Goal: Transaction & Acquisition: Purchase product/service

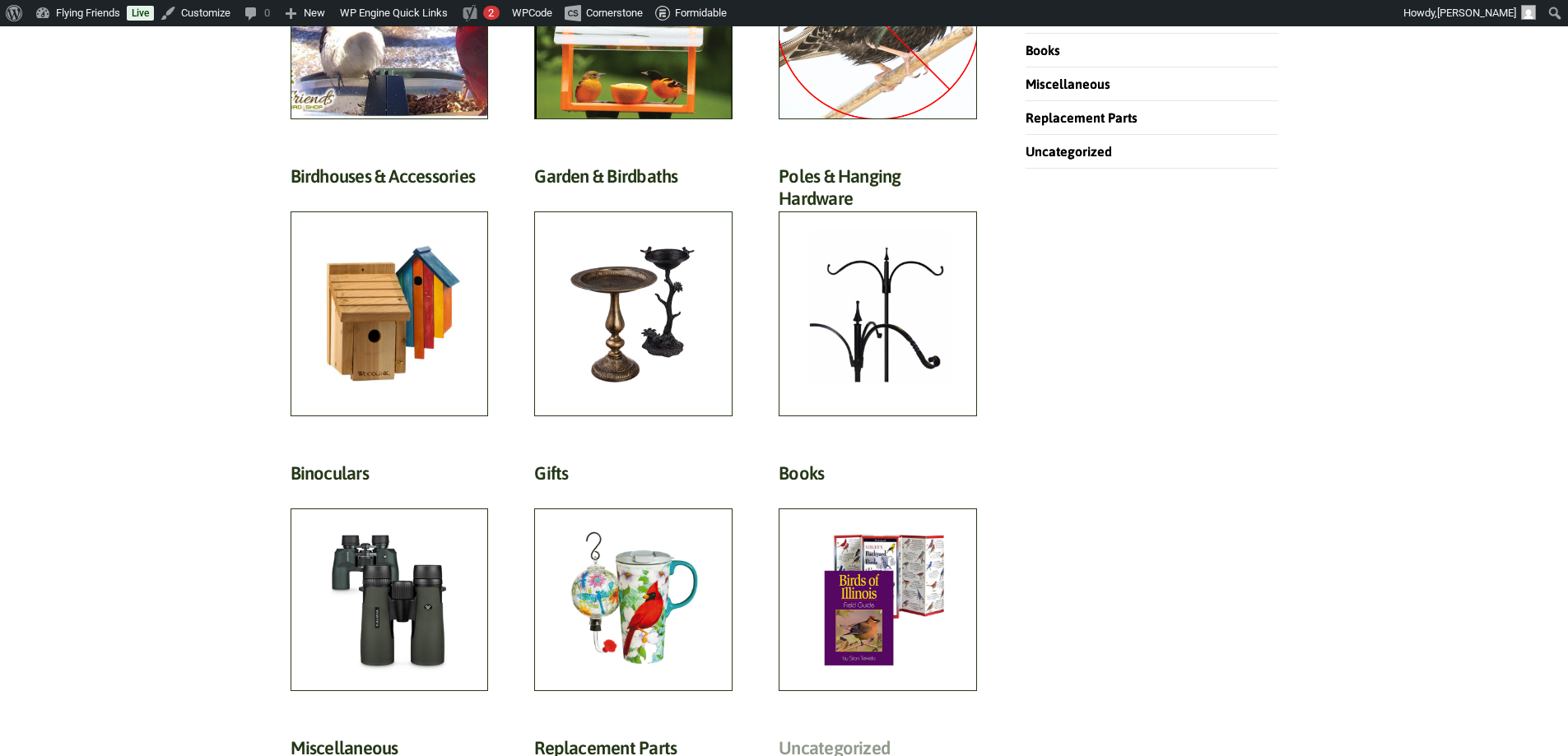
scroll to position [987, 0]
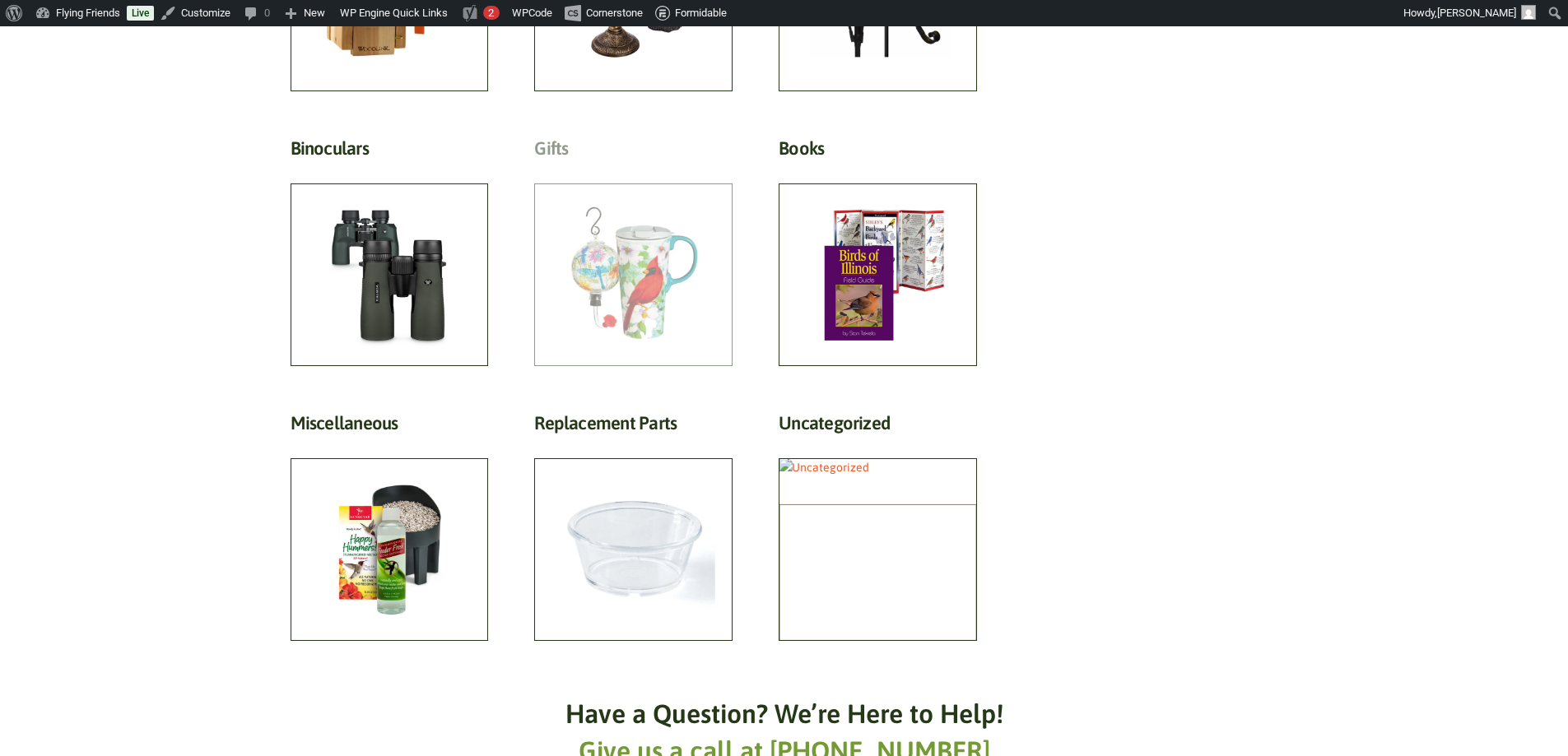
click at [608, 168] on h2 "Gifts (81)" at bounding box center [633, 152] width 199 height 30
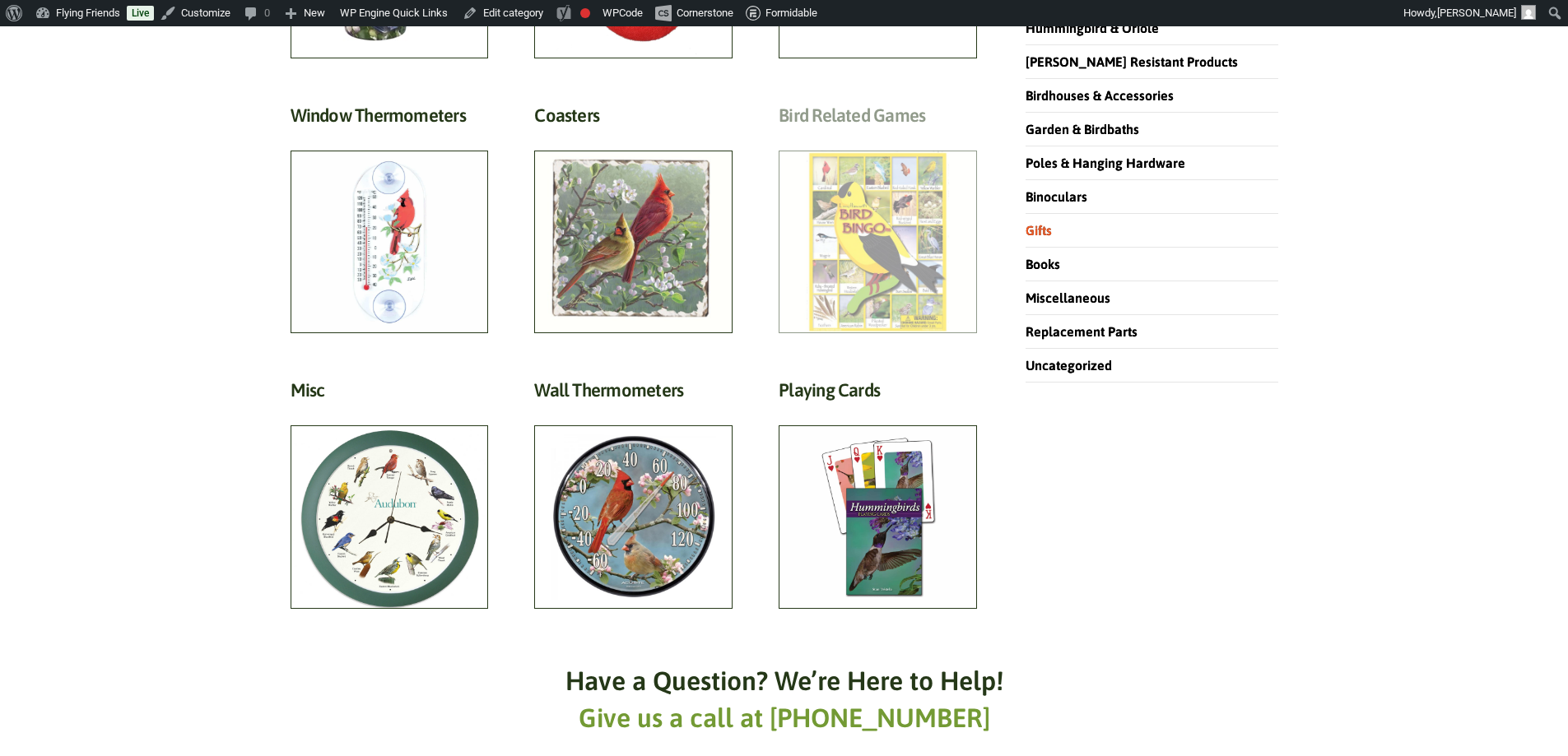
scroll to position [493, 0]
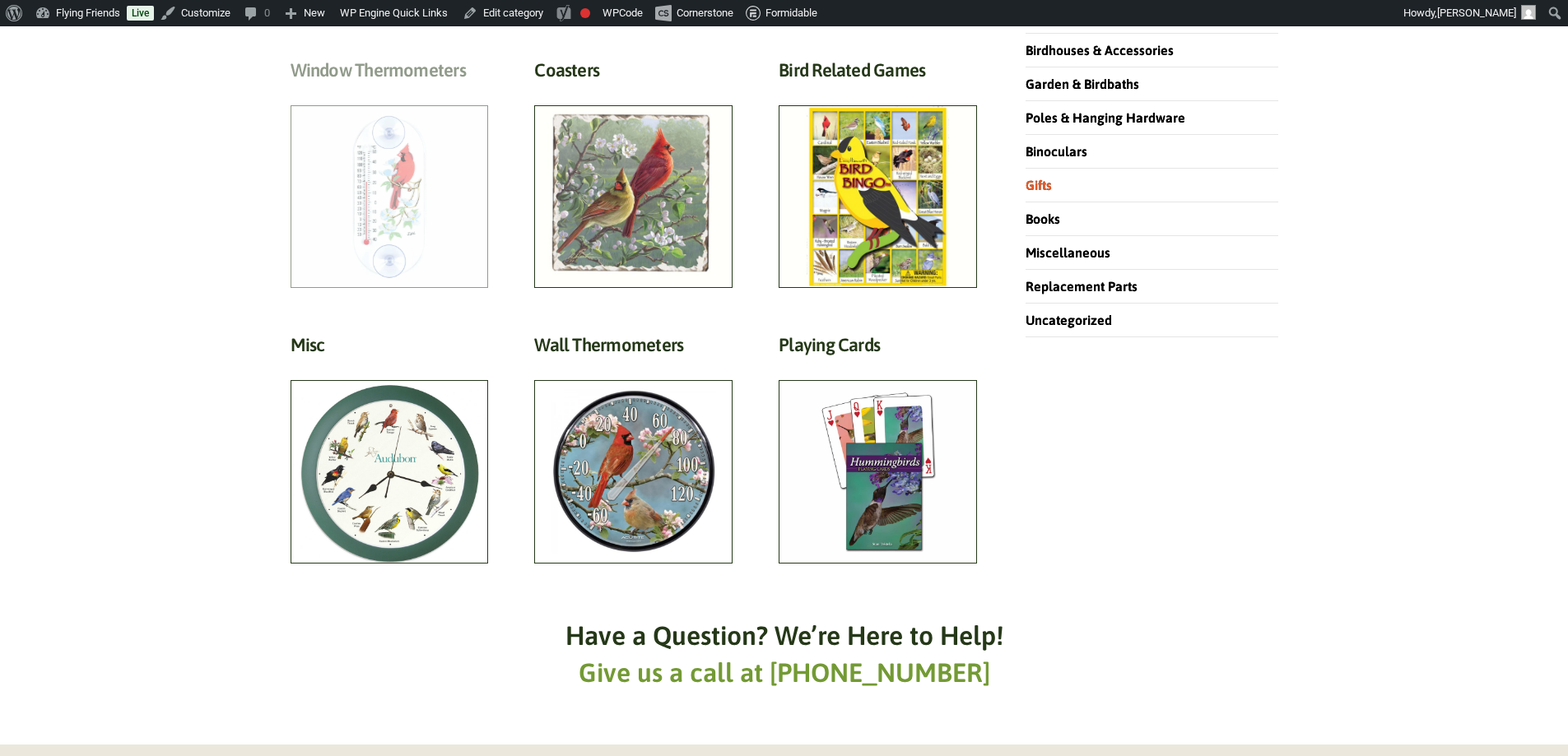
click at [429, 90] on h2 "Window Thermometers (7)" at bounding box center [390, 73] width 199 height 30
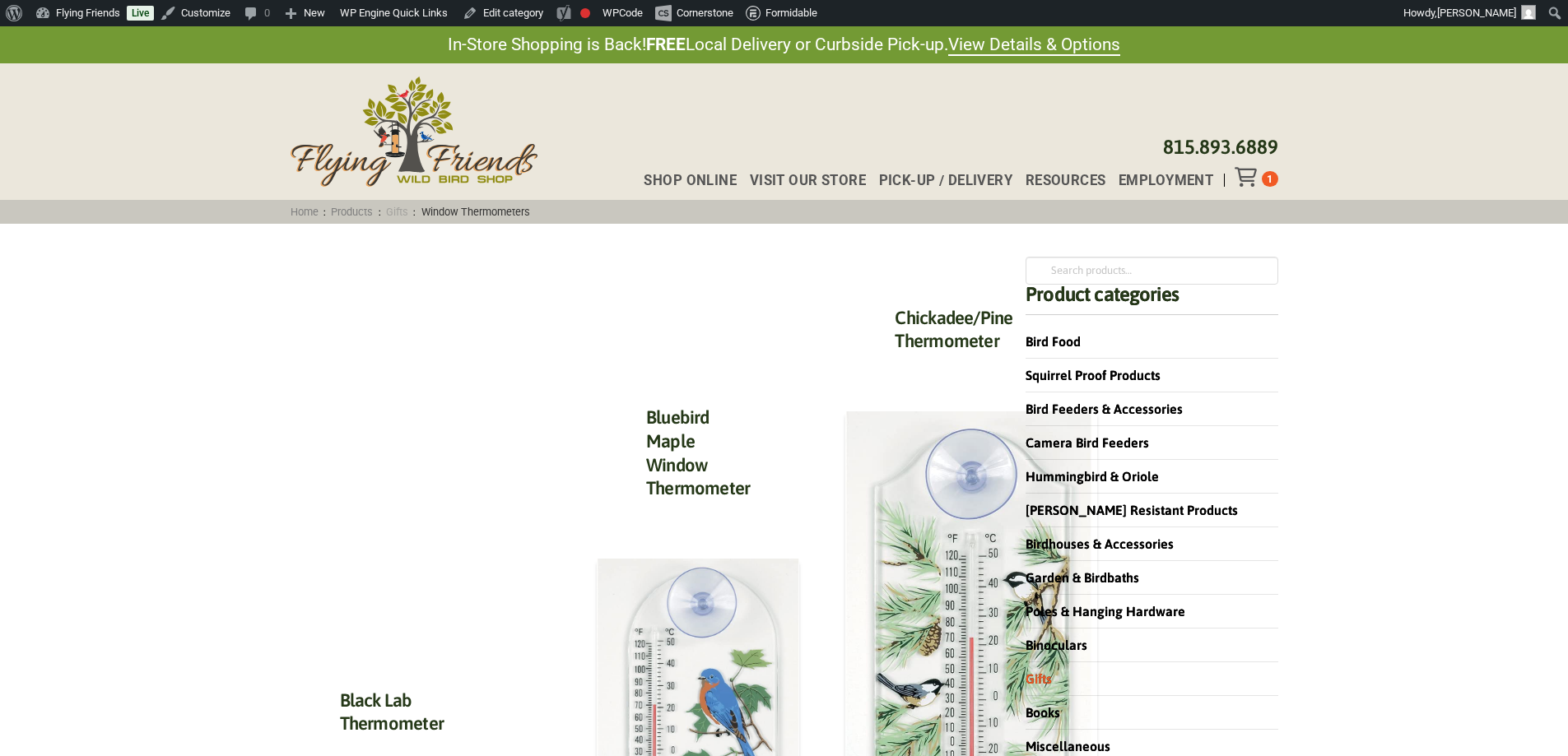
click at [407, 213] on link "Gifts" at bounding box center [398, 211] width 33 height 12
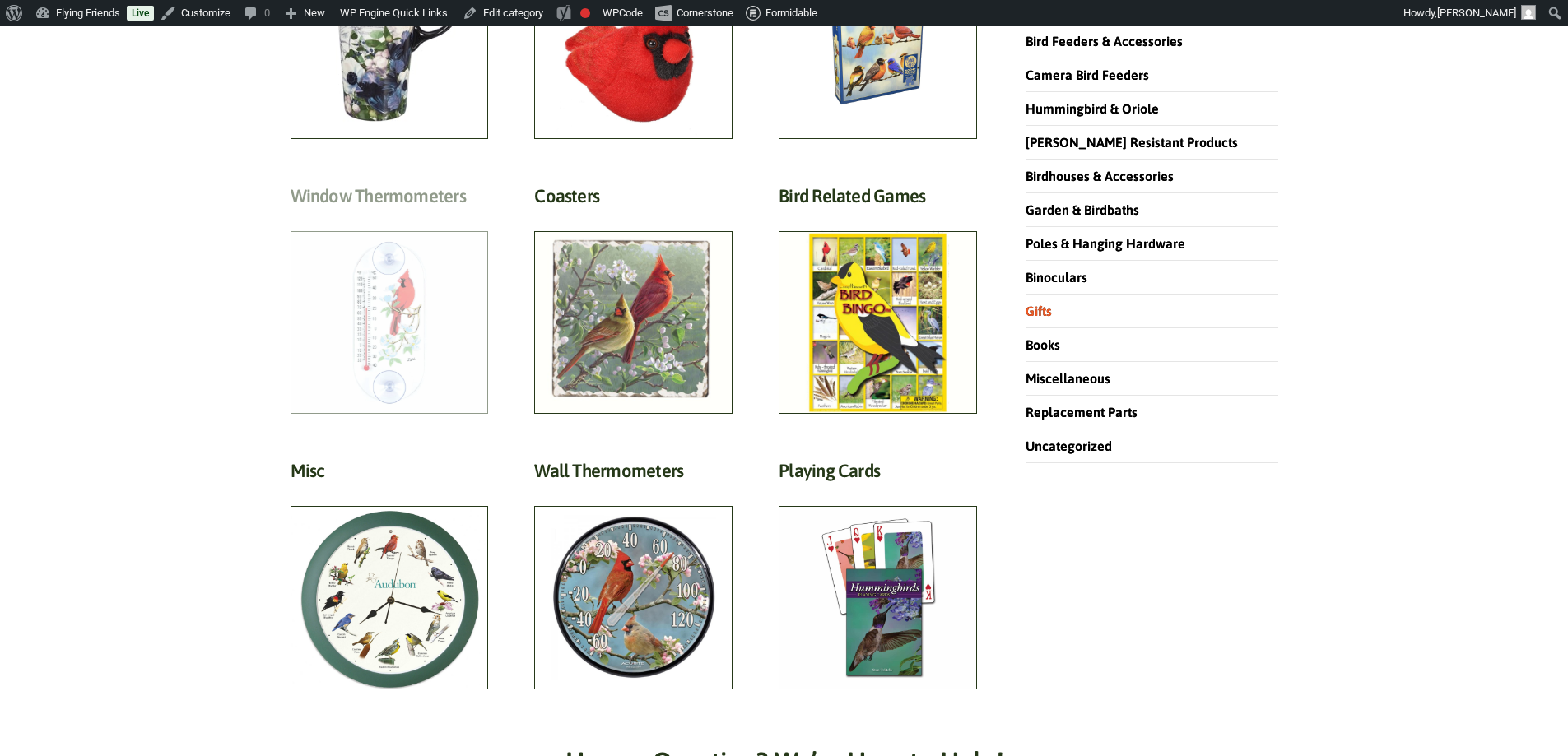
scroll to position [329, 0]
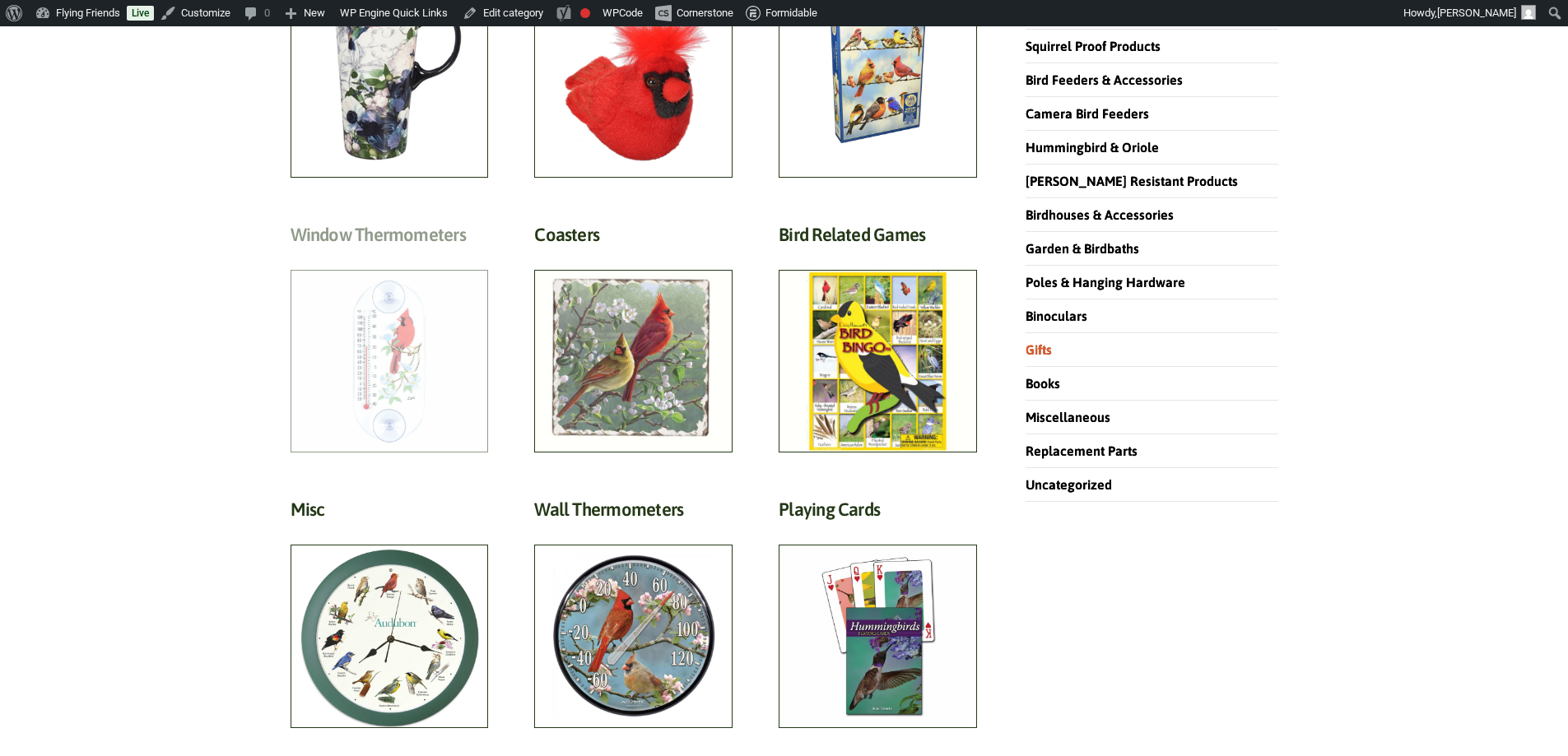
click at [383, 254] on h2 "Window Thermometers (7)" at bounding box center [390, 239] width 199 height 30
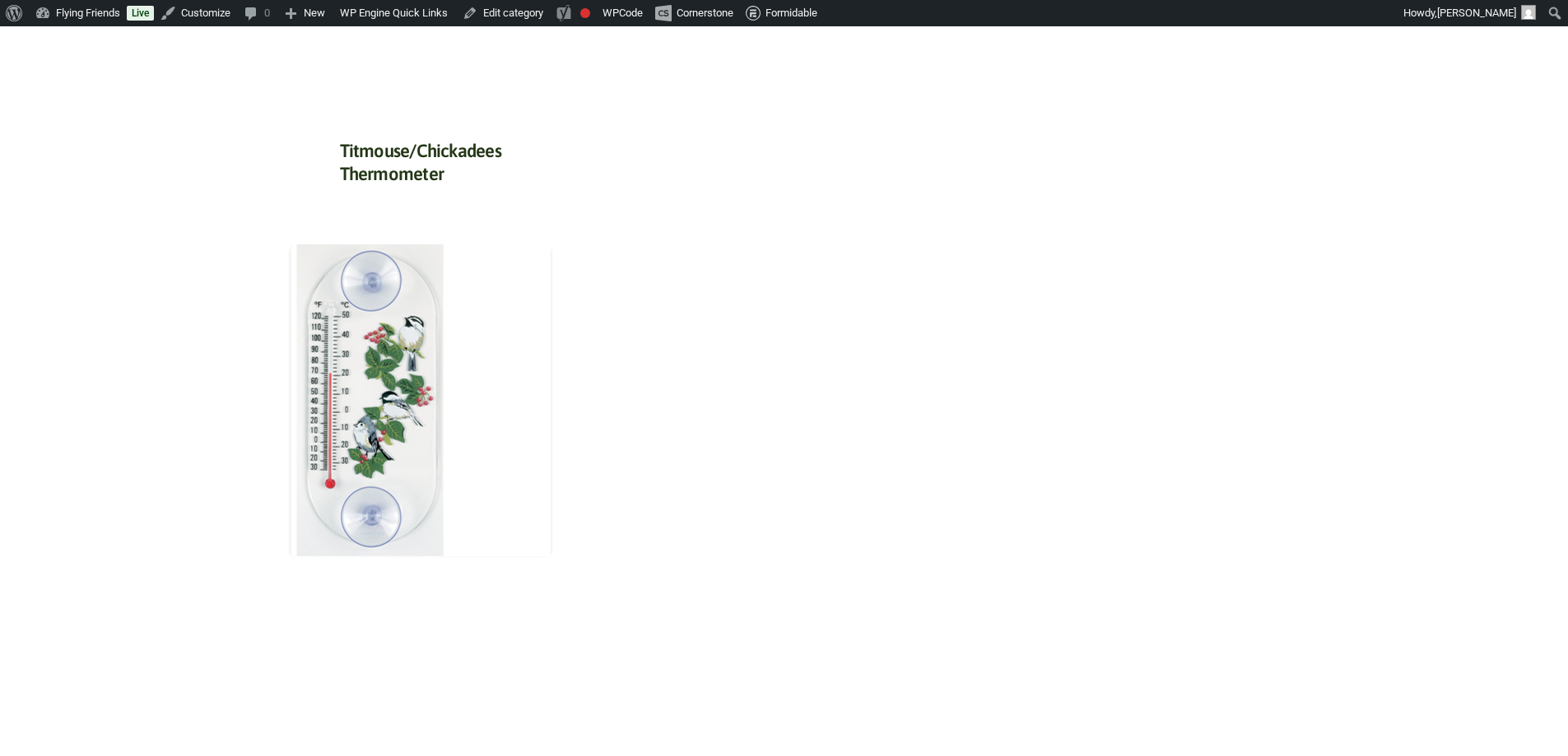
scroll to position [1974, 0]
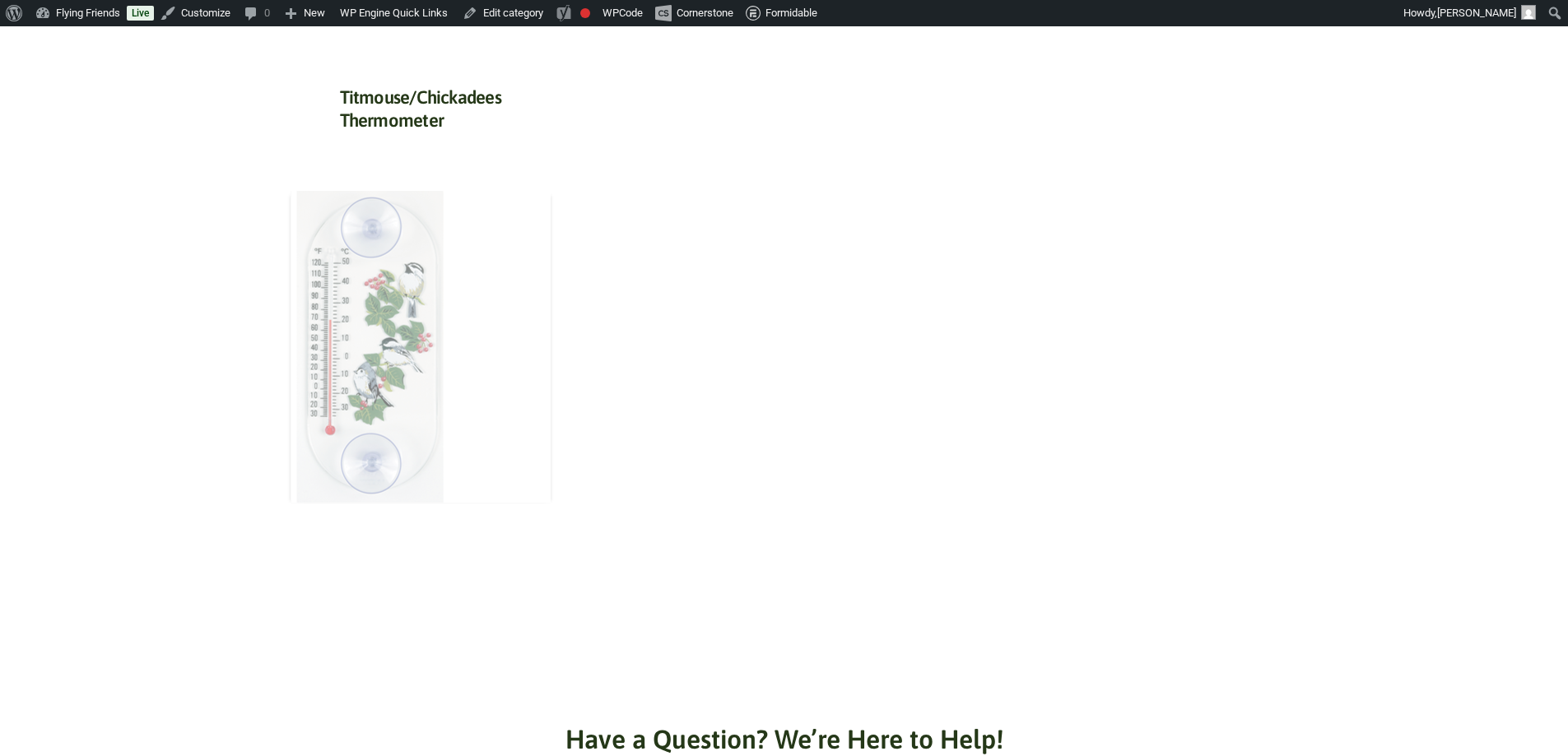
click at [443, 401] on img at bounding box center [367, 346] width 153 height 311
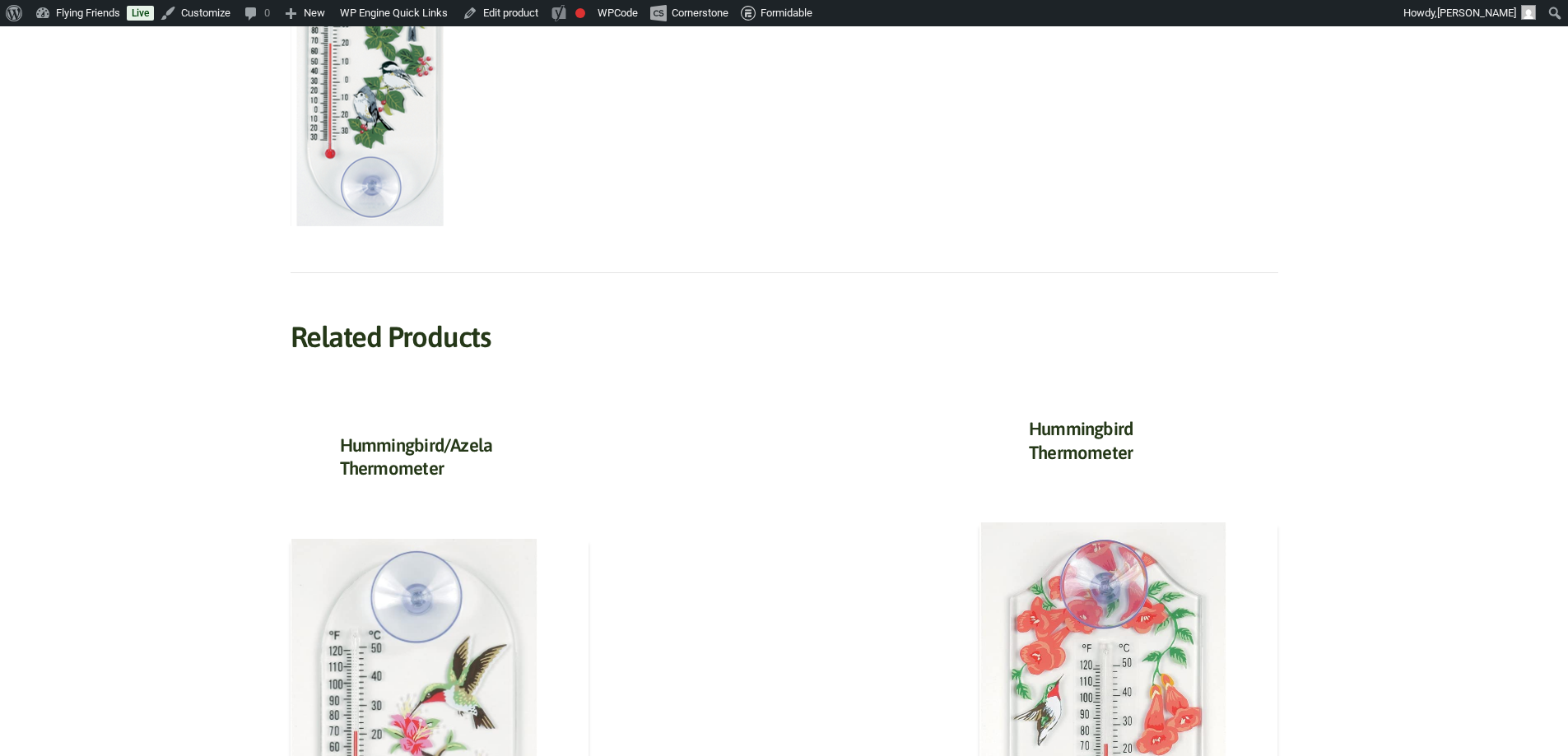
scroll to position [1069, 0]
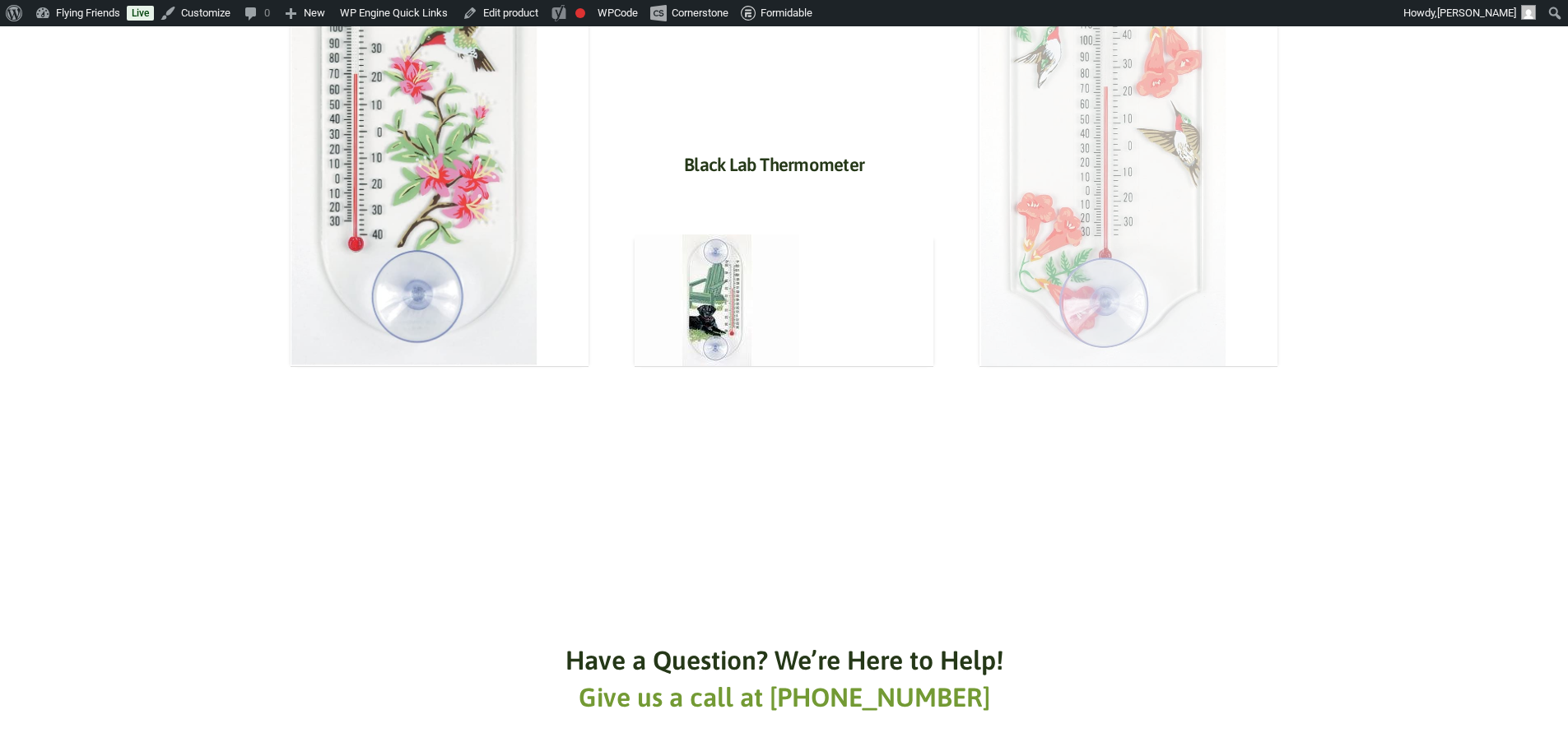
click at [1170, 240] on img at bounding box center [1103, 115] width 247 height 501
